Goal: Task Accomplishment & Management: Manage account settings

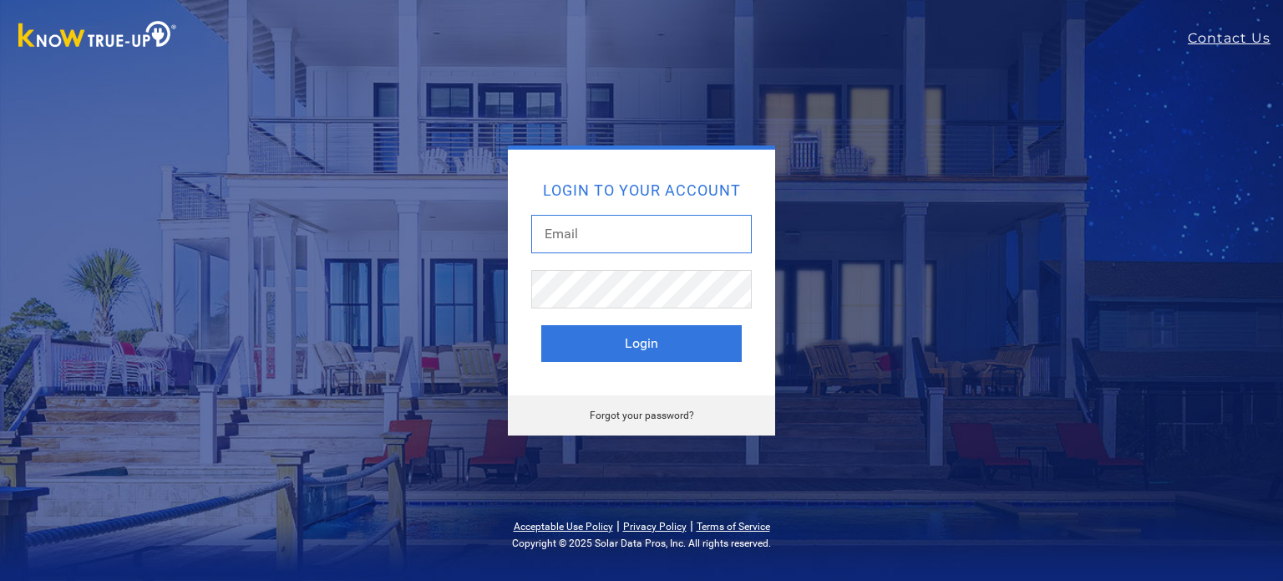
click at [618, 226] on input "text" at bounding box center [641, 234] width 221 height 38
type input "[EMAIL_ADDRESS][DOMAIN_NAME]"
click at [541, 325] on button "Login" at bounding box center [641, 343] width 201 height 37
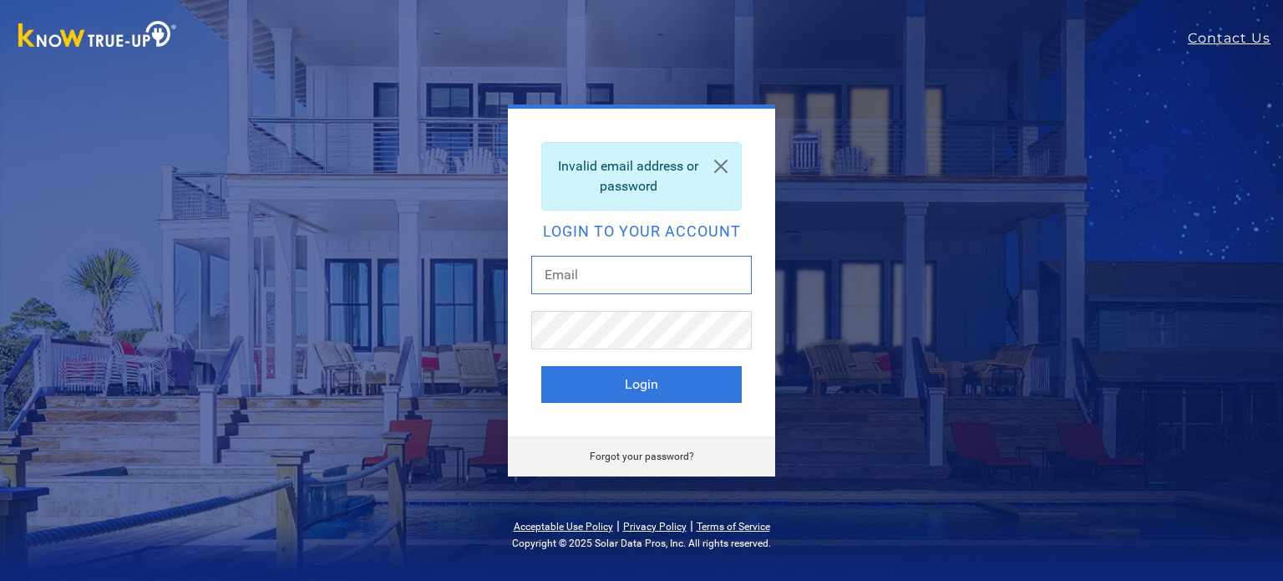
click at [655, 295] on div at bounding box center [641, 283] width 221 height 55
click at [548, 272] on input "[EMAIL_ADDRESS][DOMAIN_NAME]" at bounding box center [641, 275] width 221 height 38
type input "[EMAIL_ADDRESS][DOMAIN_NAME]"
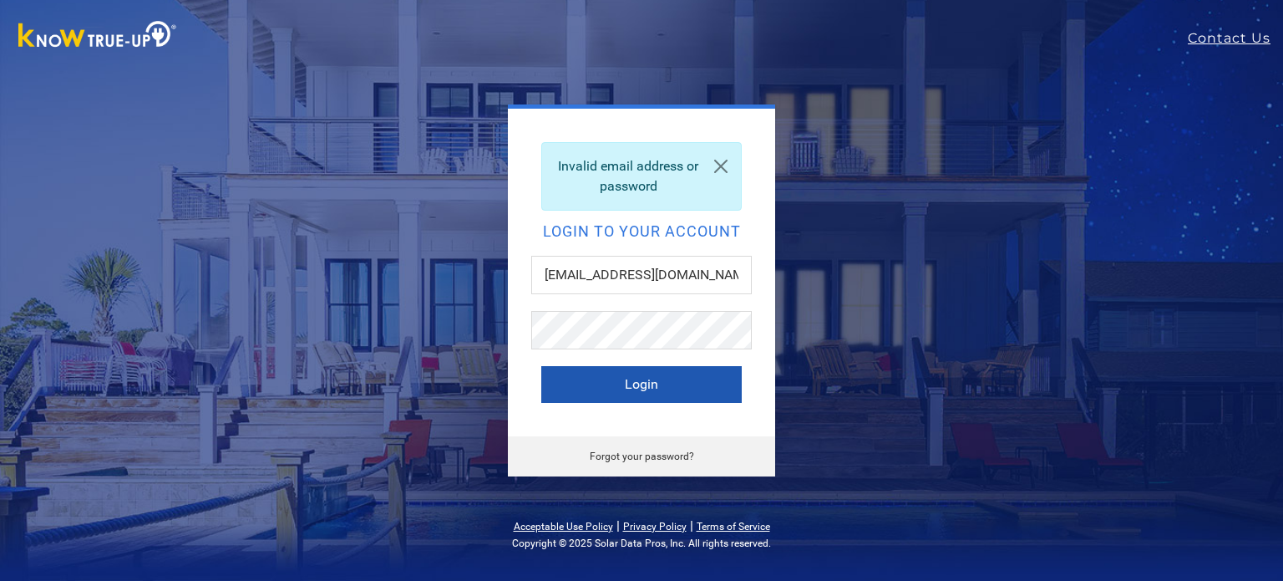
click at [654, 383] on button "Login" at bounding box center [641, 384] width 201 height 37
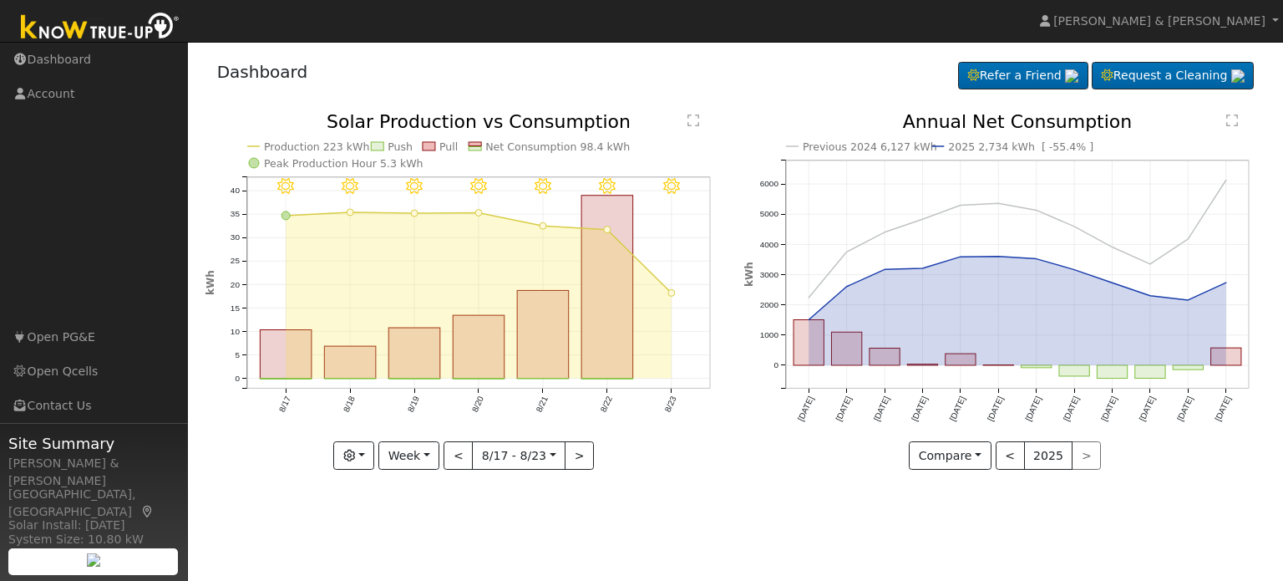
click at [561, 487] on div "8/23 - Clear 8/22 - Clear 8/21 - MostlyClear 8/20 - Clear 8/19 - Clear 8/18 - C…" at bounding box center [466, 304] width 540 height 382
click at [431, 457] on button "Week" at bounding box center [408, 455] width 61 height 28
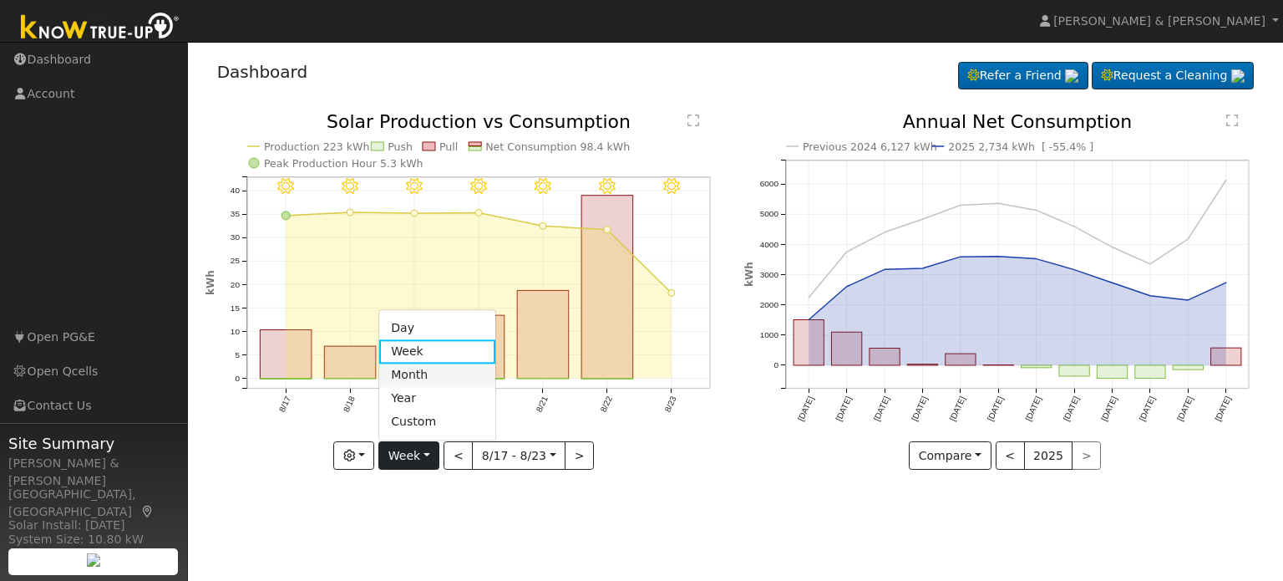
click at [428, 372] on link "Month" at bounding box center [437, 374] width 116 height 23
type input "2025-07-01"
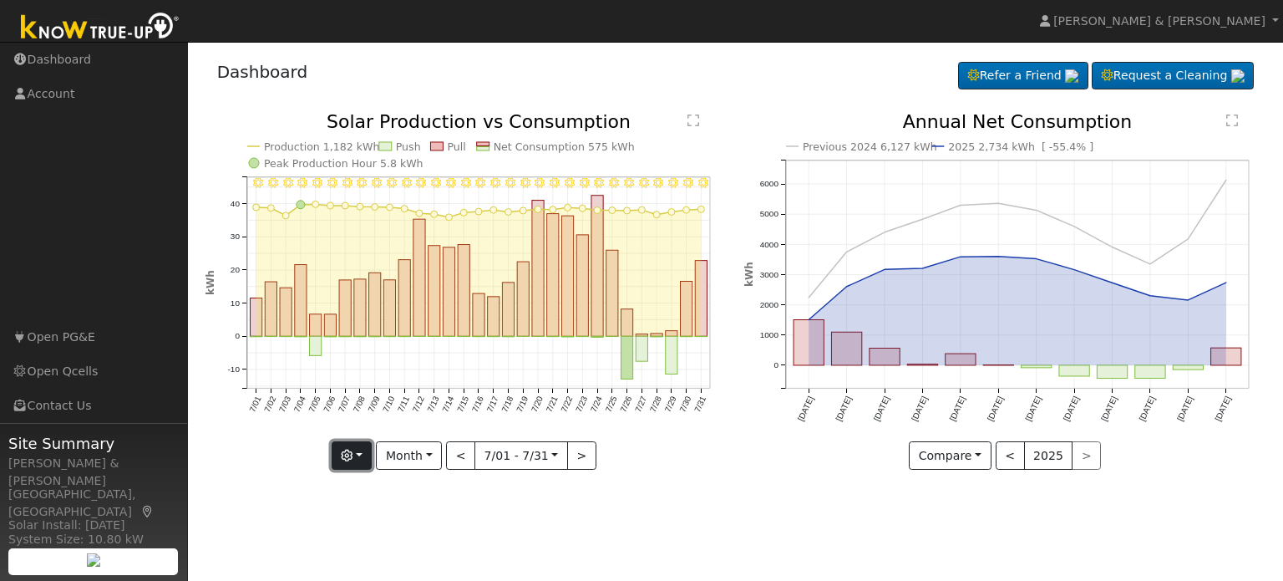
click at [364, 453] on button "button" at bounding box center [352, 455] width 41 height 28
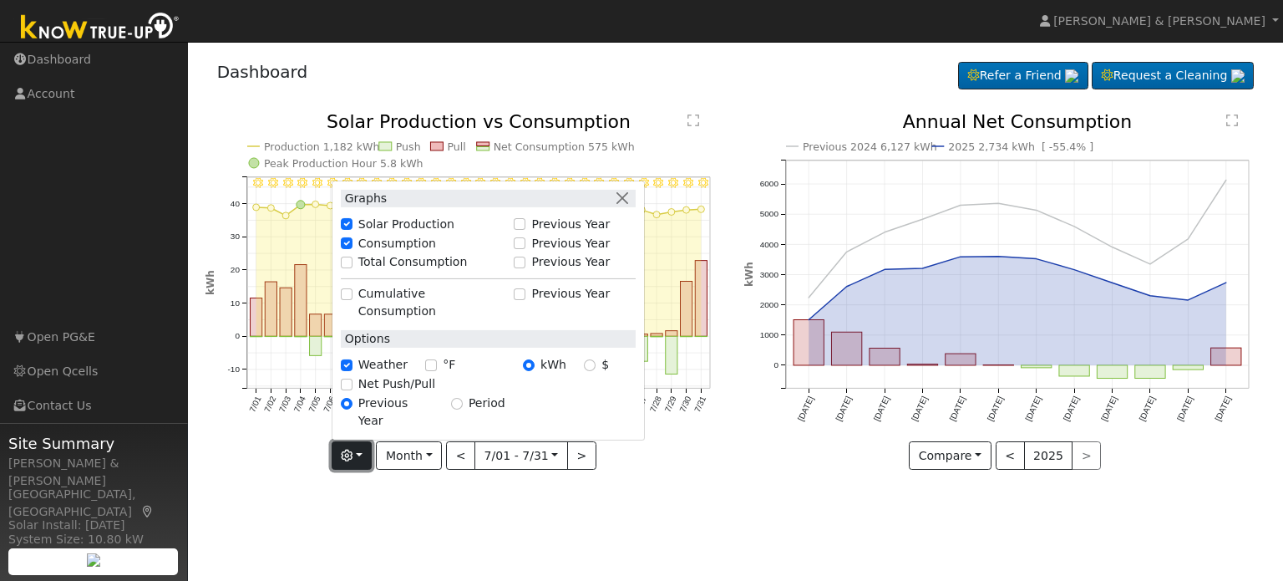
click at [364, 456] on button "button" at bounding box center [352, 455] width 41 height 28
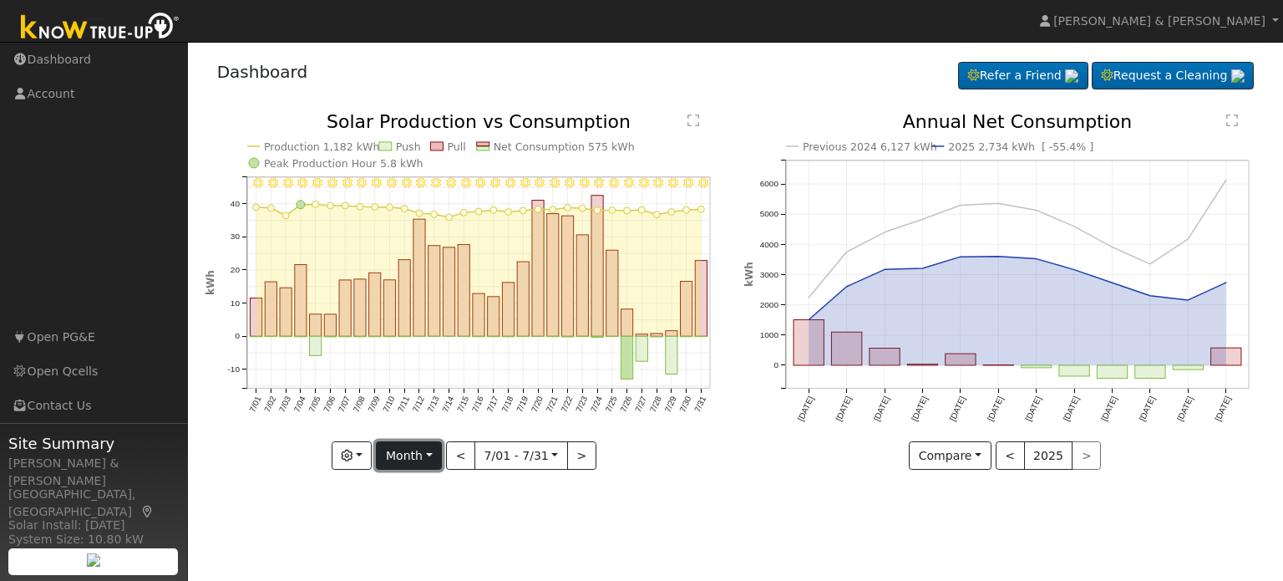
click at [431, 453] on button "Month" at bounding box center [409, 455] width 66 height 28
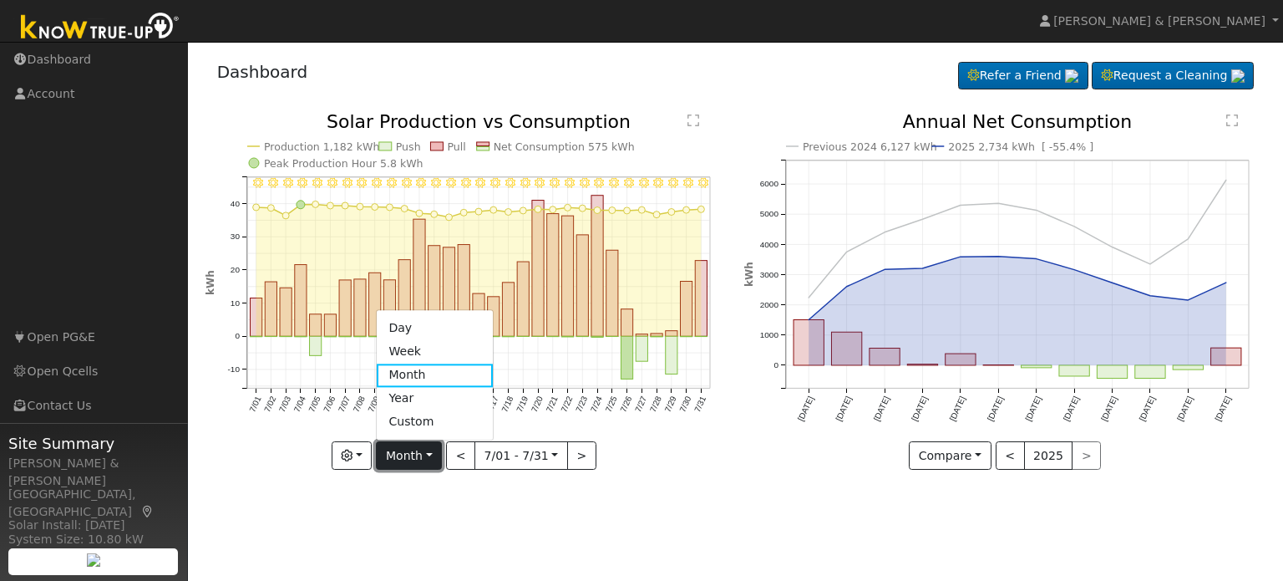
click at [431, 453] on button "Month" at bounding box center [409, 455] width 66 height 28
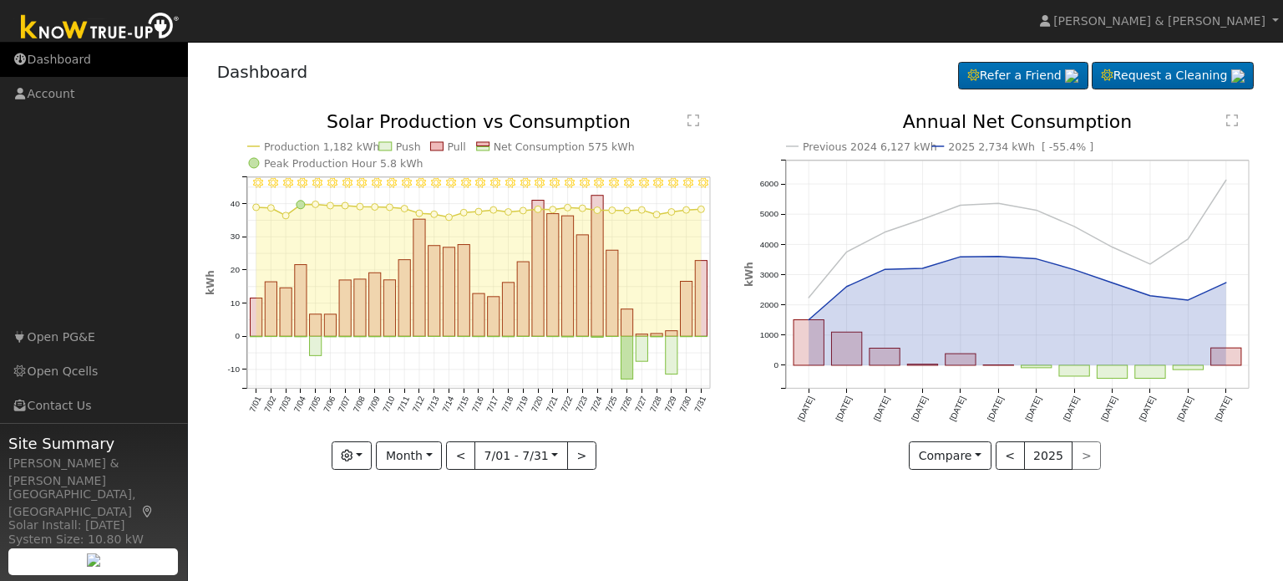
click at [54, 59] on link "Dashboard" at bounding box center [94, 60] width 188 height 34
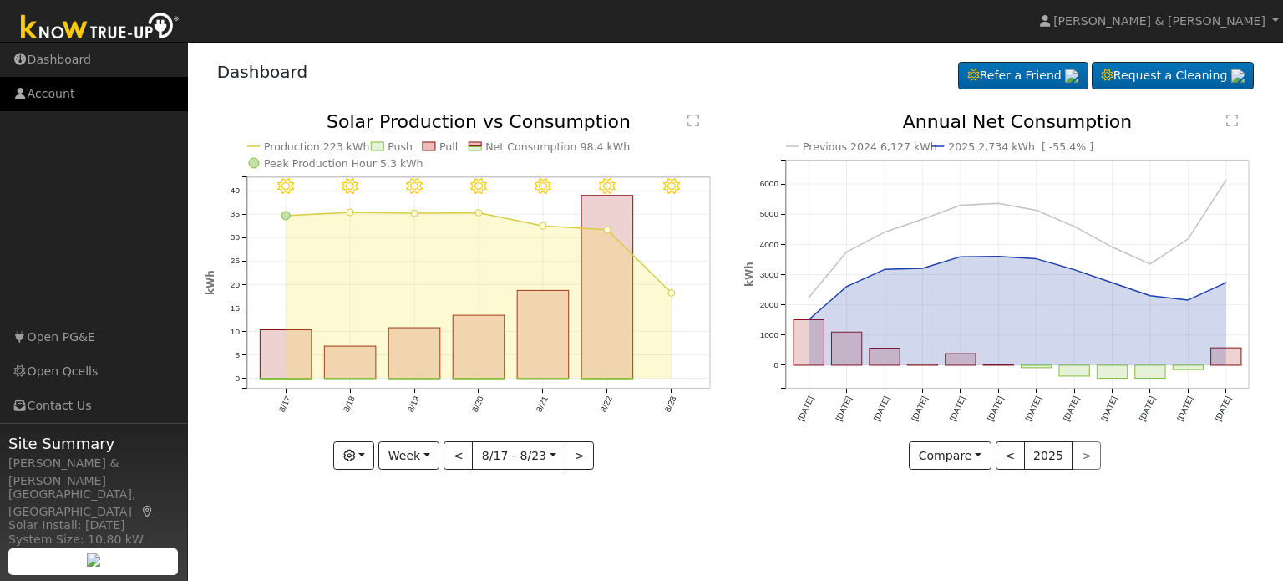
click at [28, 93] on link "Account" at bounding box center [94, 94] width 188 height 34
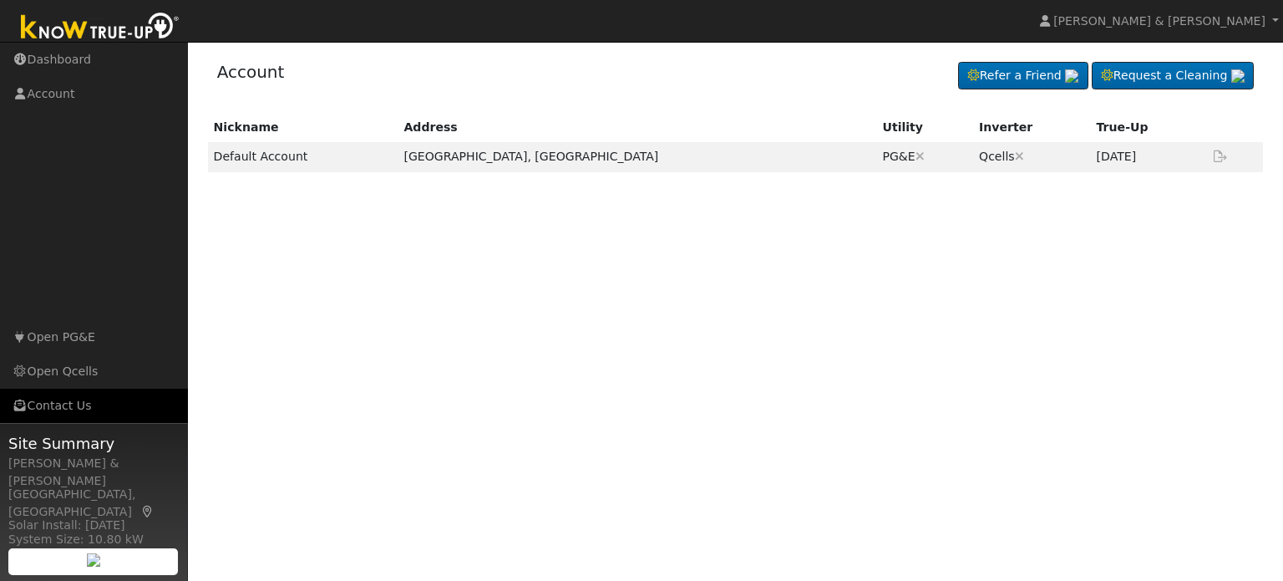
click at [61, 406] on link "Contact Us" at bounding box center [94, 406] width 188 height 34
